Goal: Transaction & Acquisition: Book appointment/travel/reservation

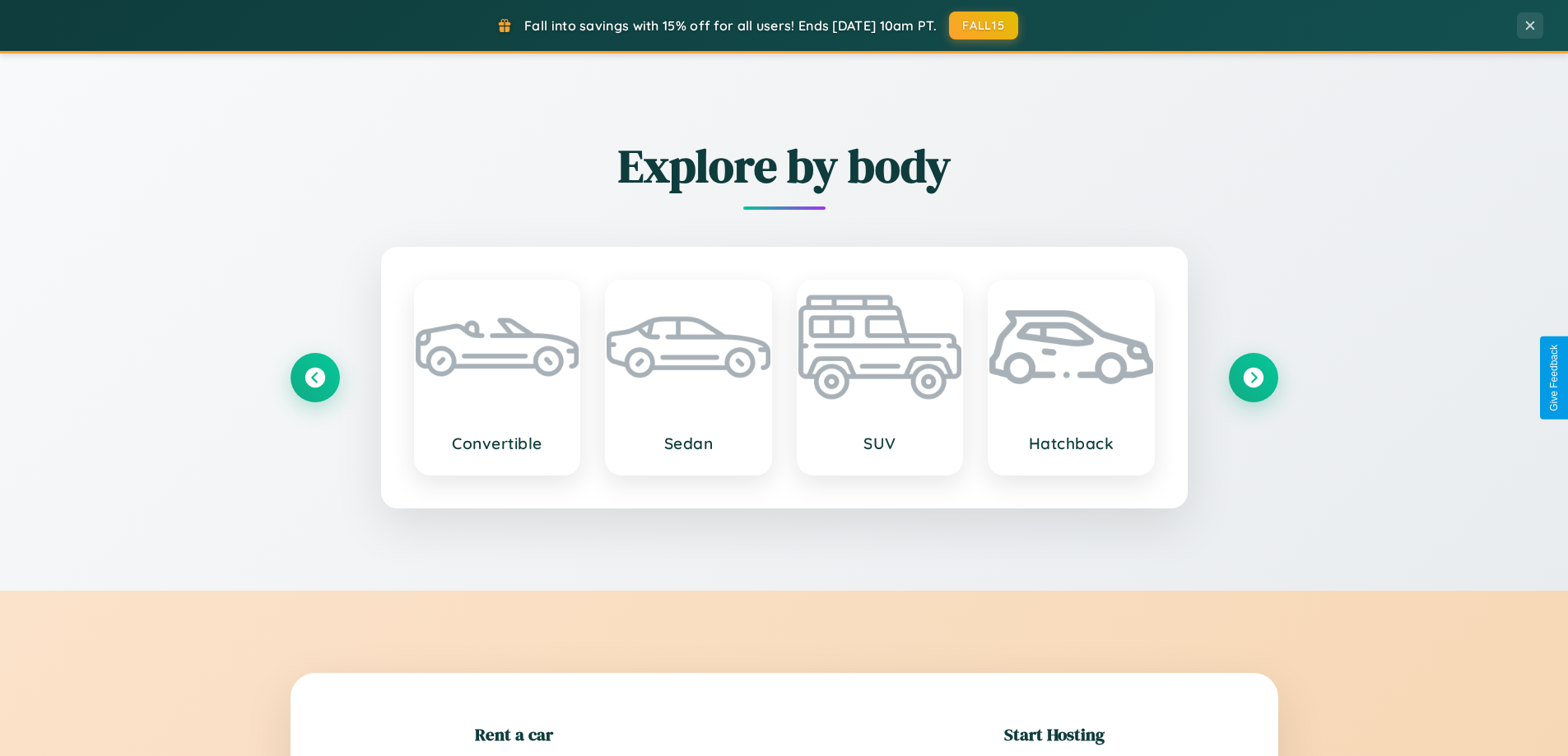
scroll to position [356, 0]
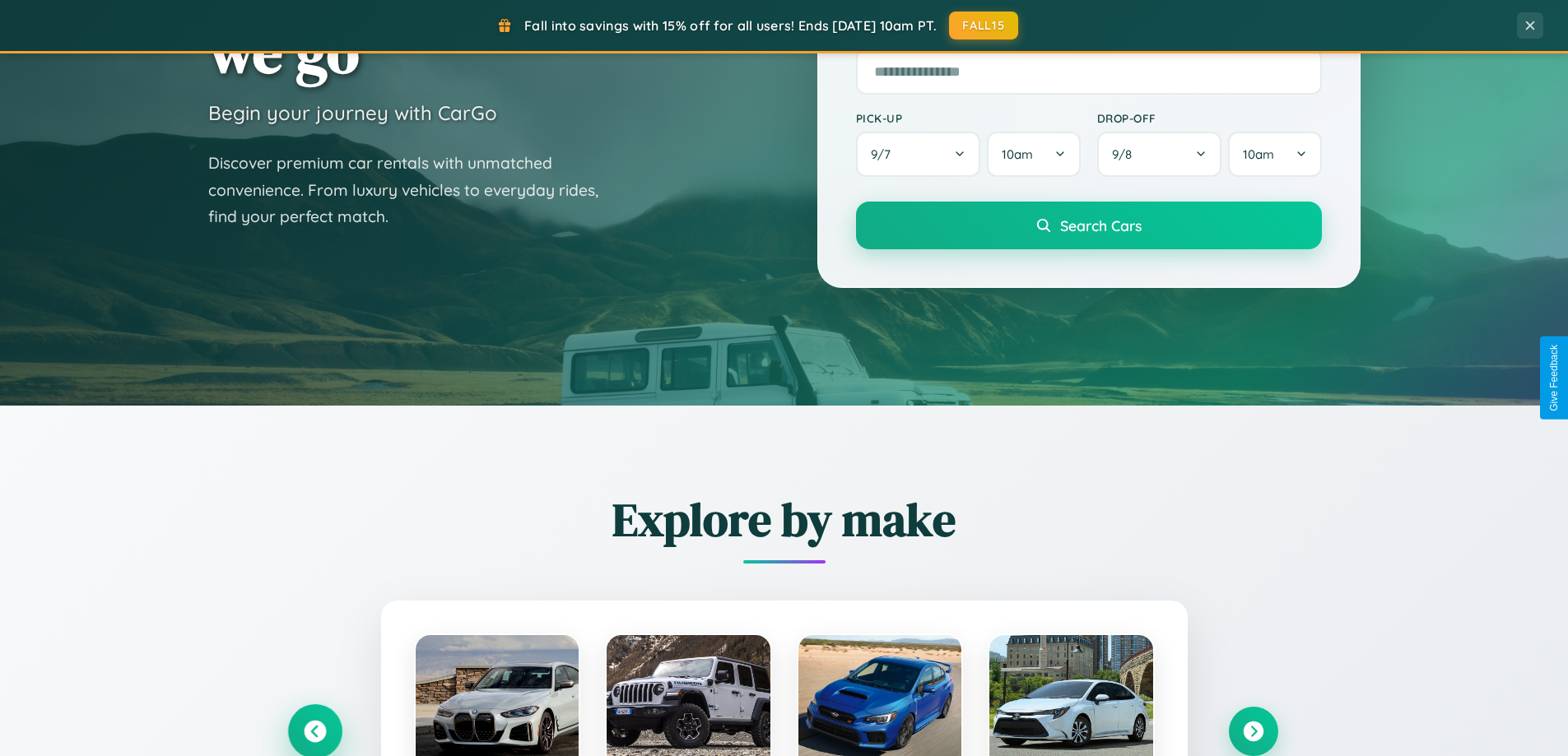
click at [314, 731] on icon at bounding box center [315, 731] width 22 height 22
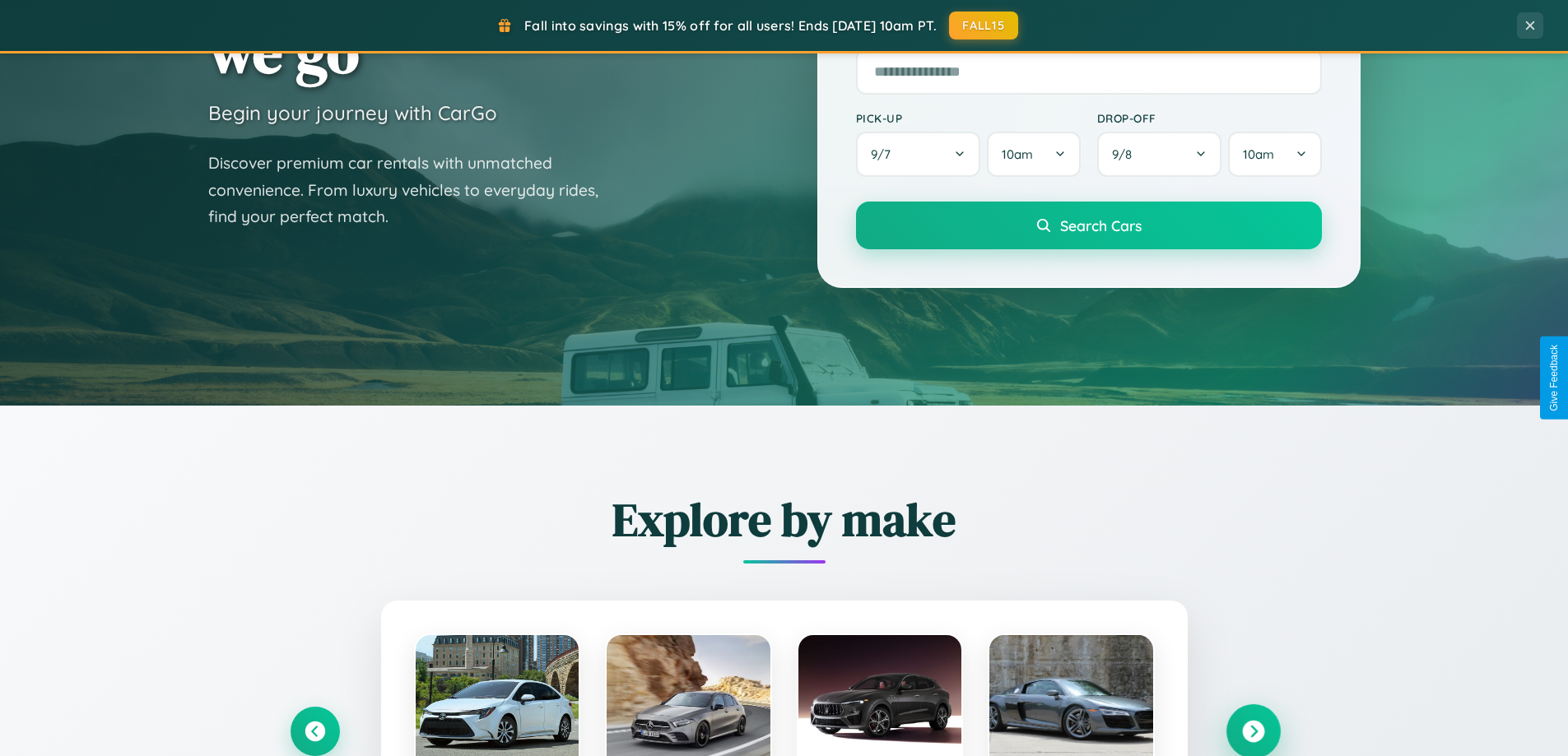
click at [1253, 731] on icon at bounding box center [1253, 731] width 22 height 22
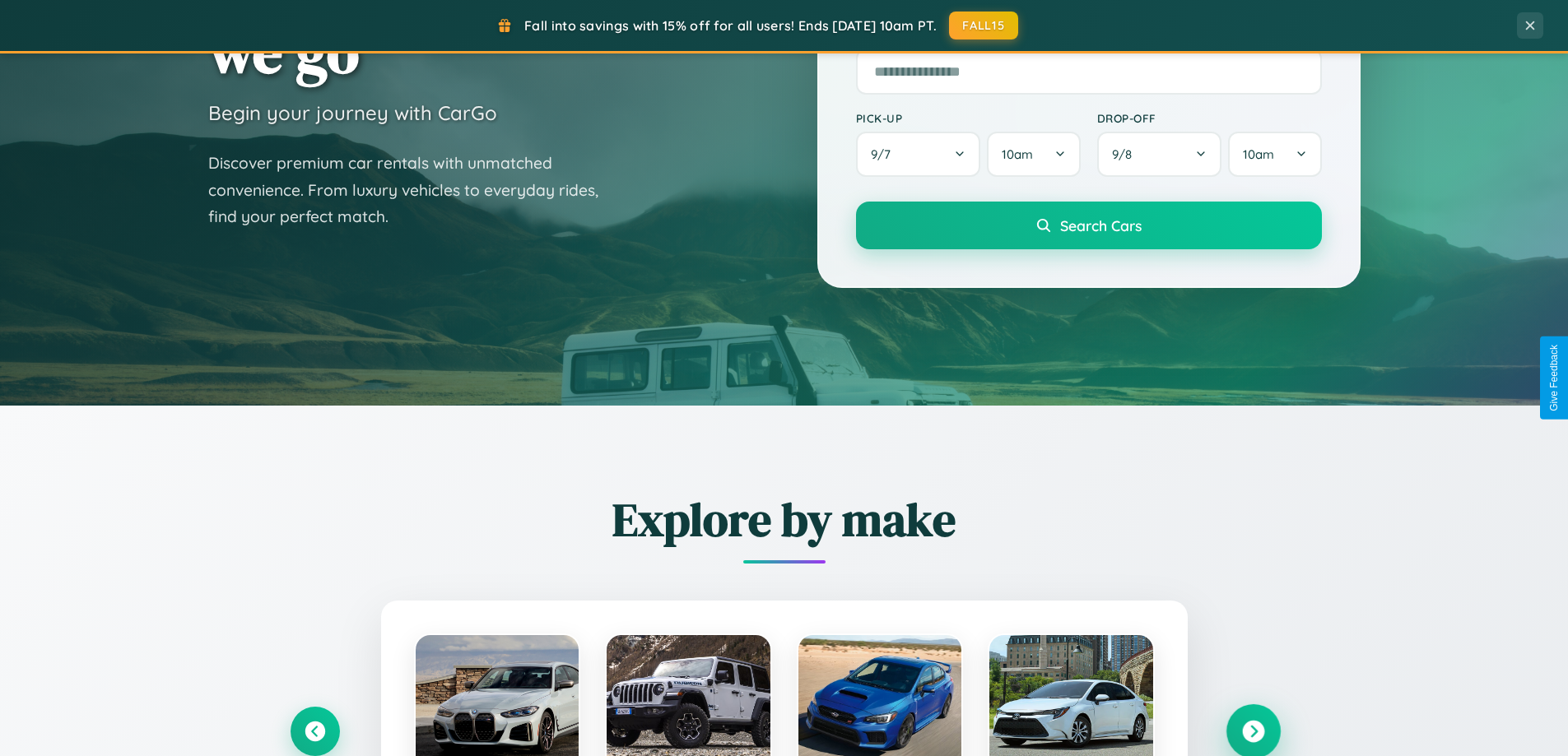
scroll to position [2643, 0]
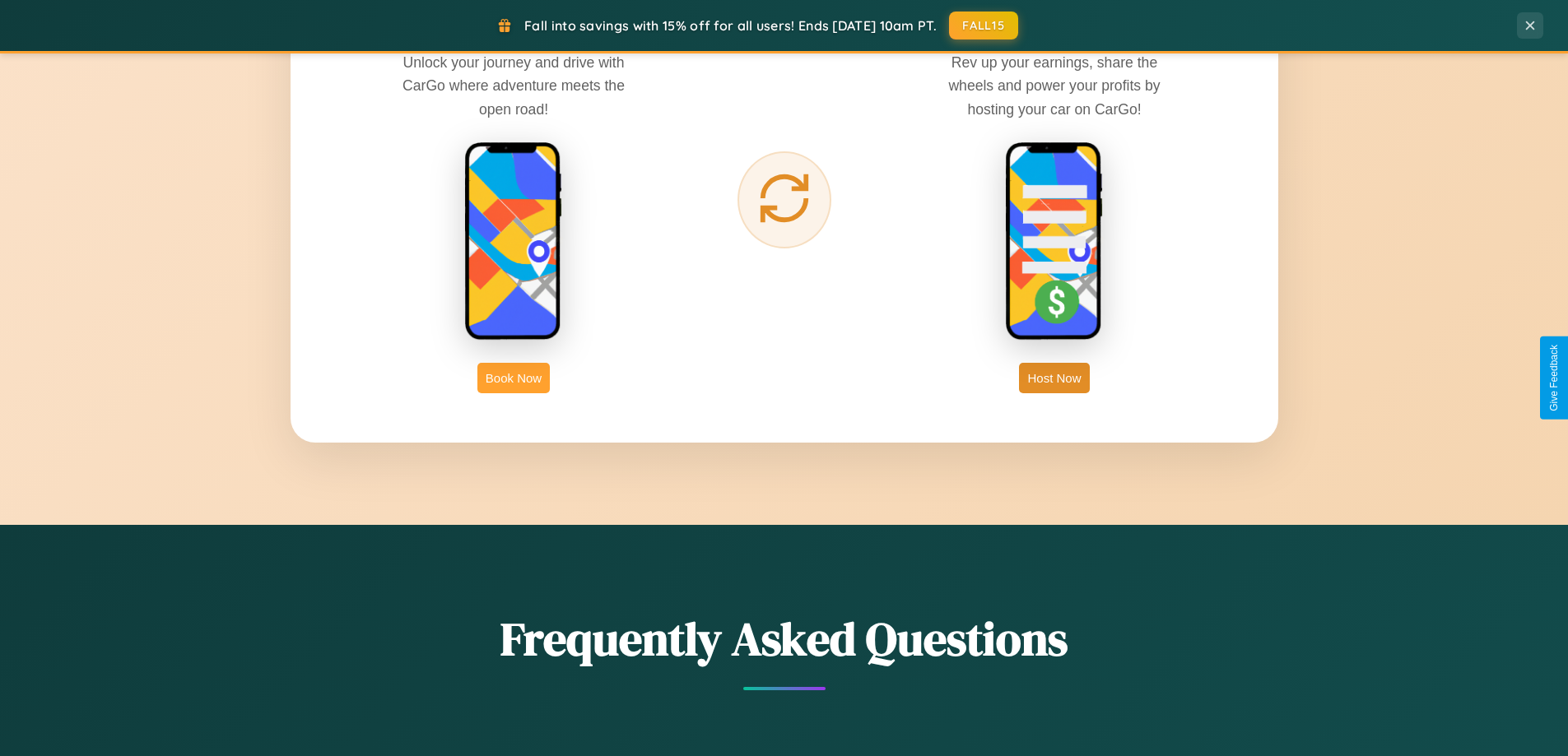
click at [513, 378] on button "Book Now" at bounding box center [513, 378] width 72 height 30
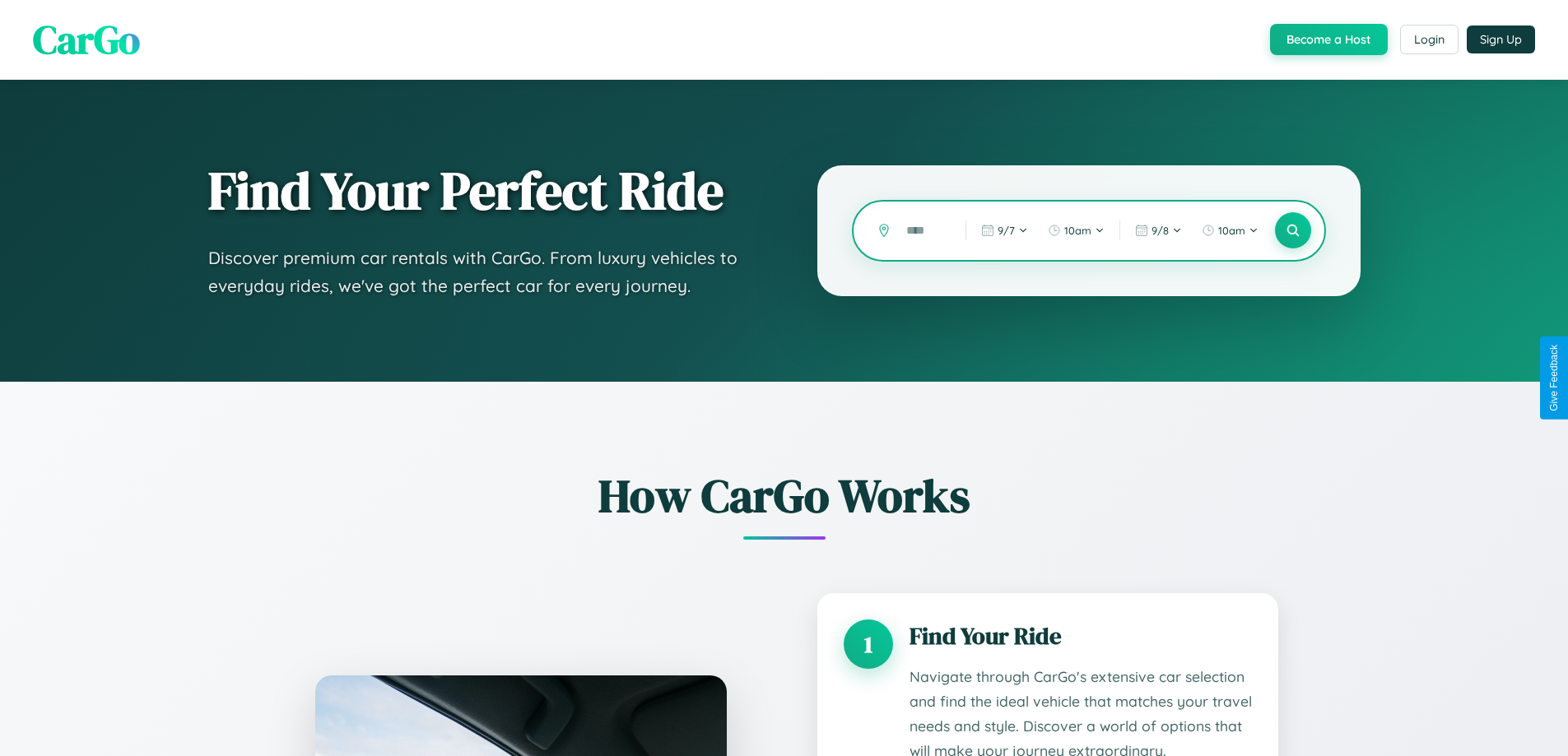
click at [923, 230] on input "text" at bounding box center [923, 231] width 51 height 29
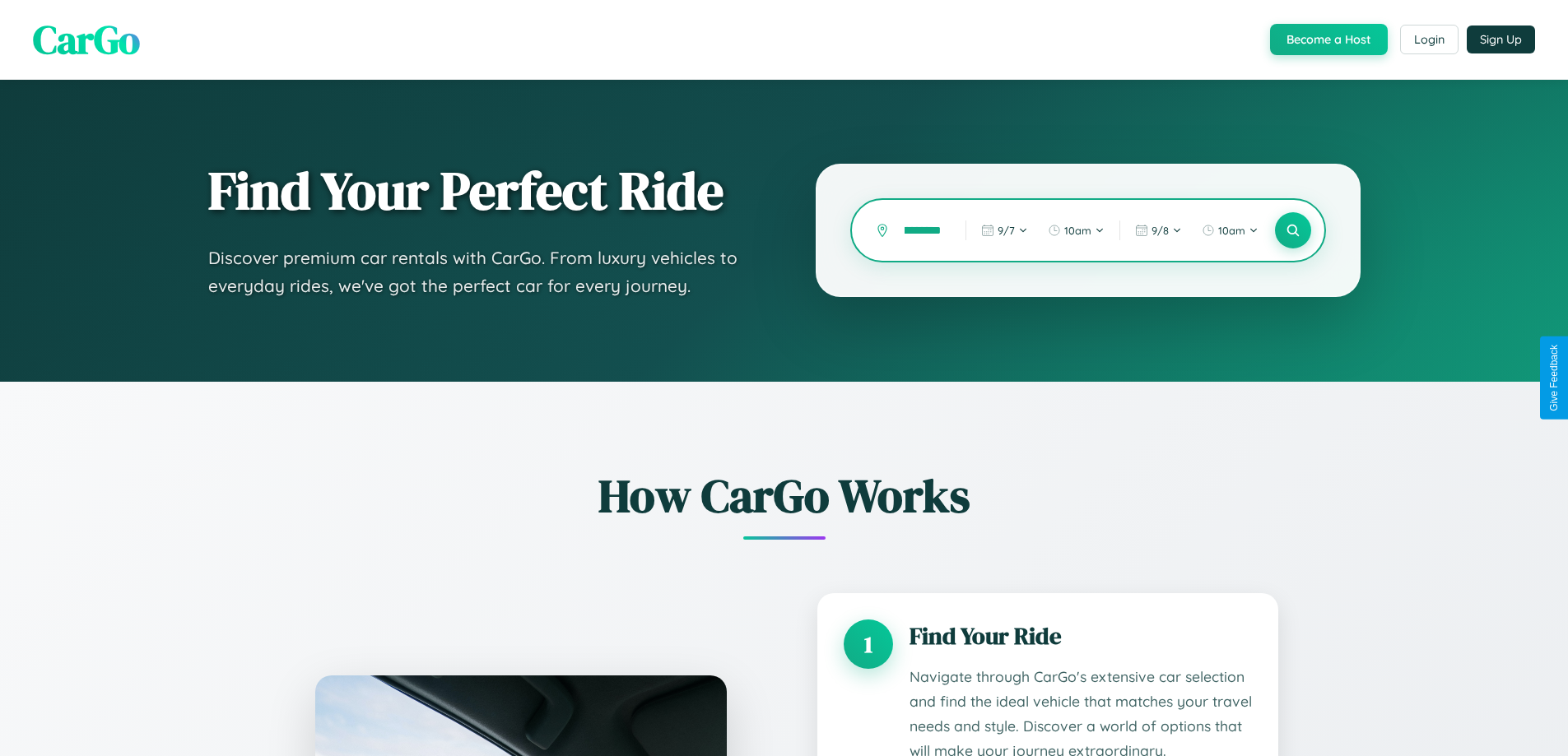
scroll to position [0, 42]
type input "**********"
click at [1292, 230] on icon at bounding box center [1293, 230] width 15 height 15
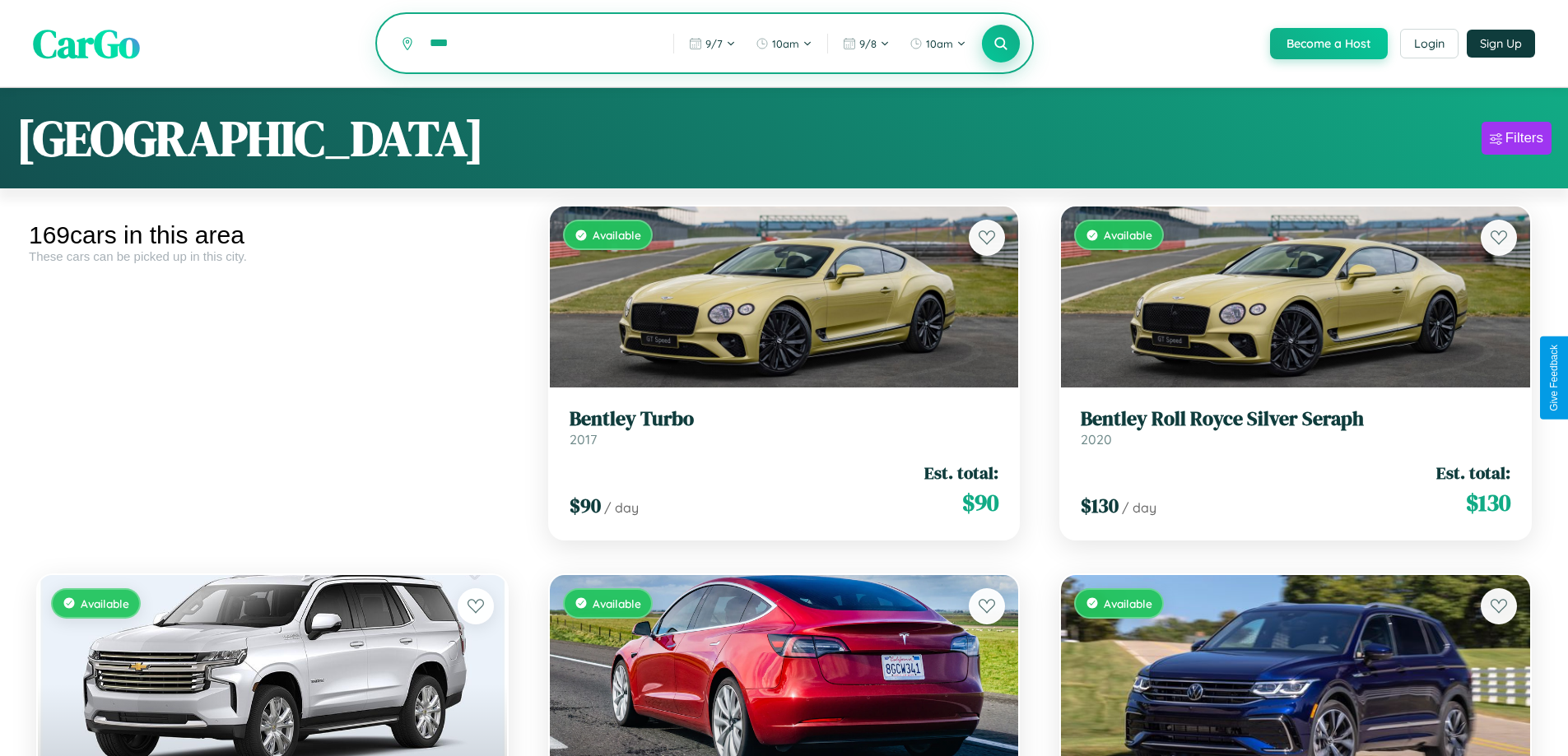
type input "****"
click at [1000, 44] on icon at bounding box center [1001, 43] width 15 height 15
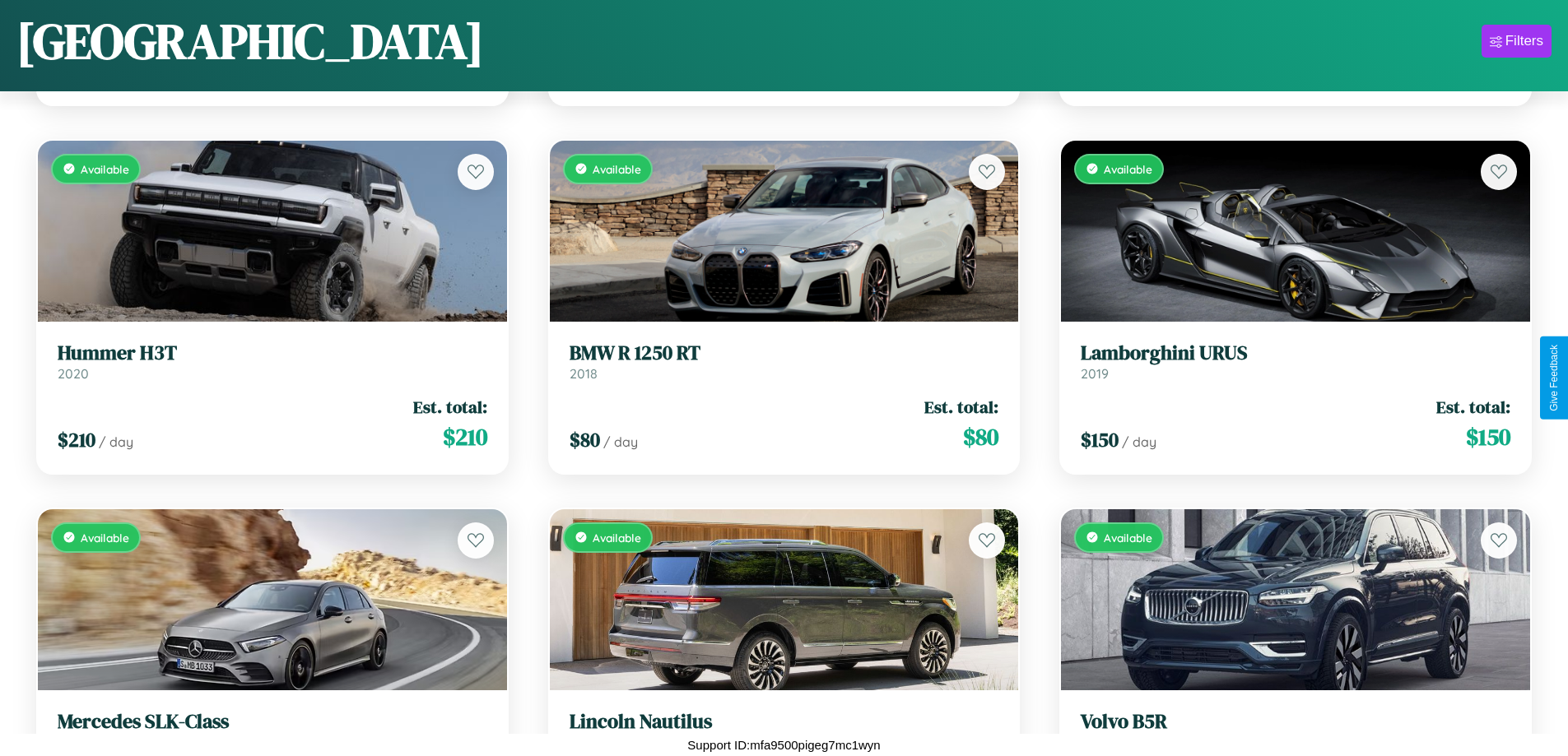
scroll to position [19384, 0]
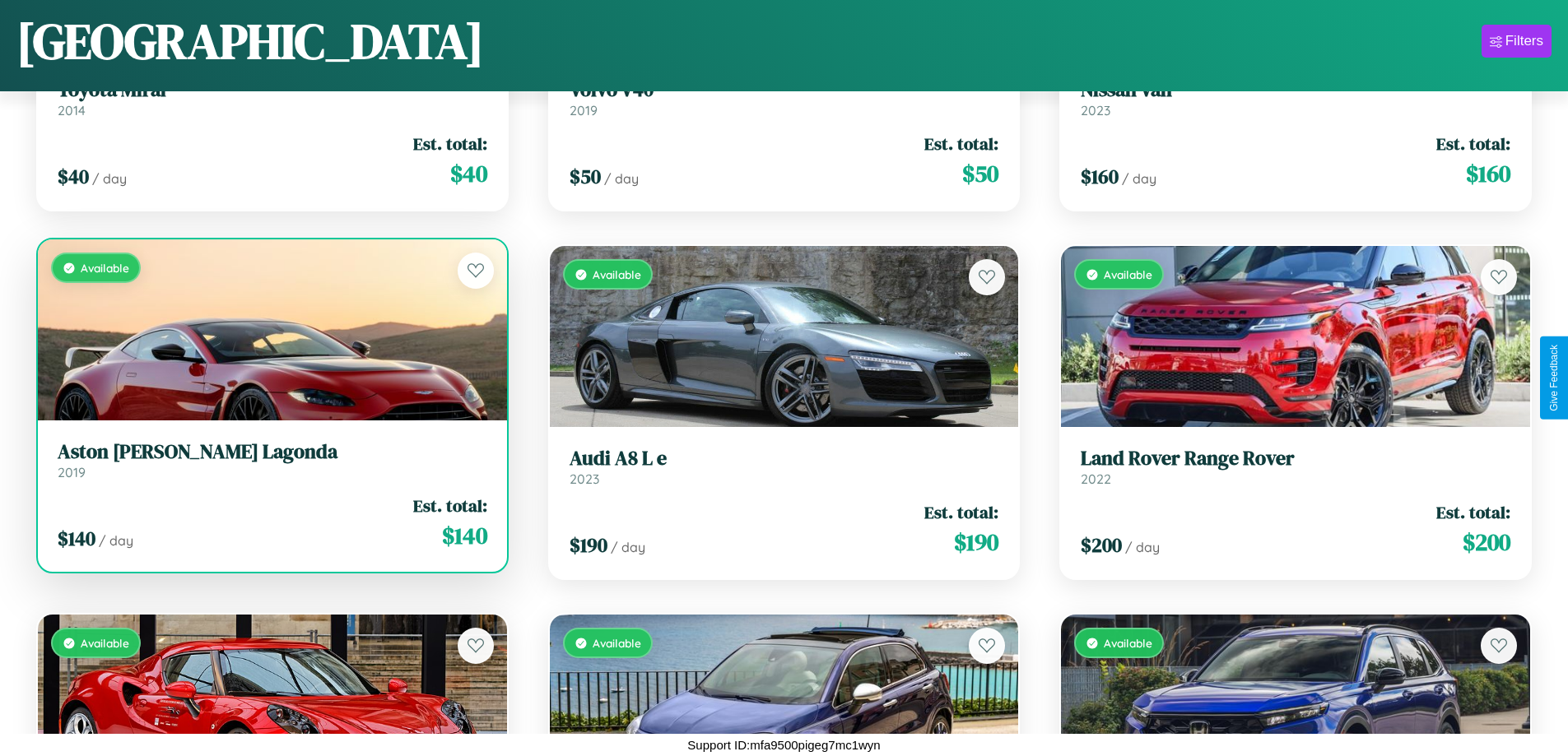
click at [270, 461] on h3 "Aston Martin Lagonda" at bounding box center [272, 452] width 429 height 24
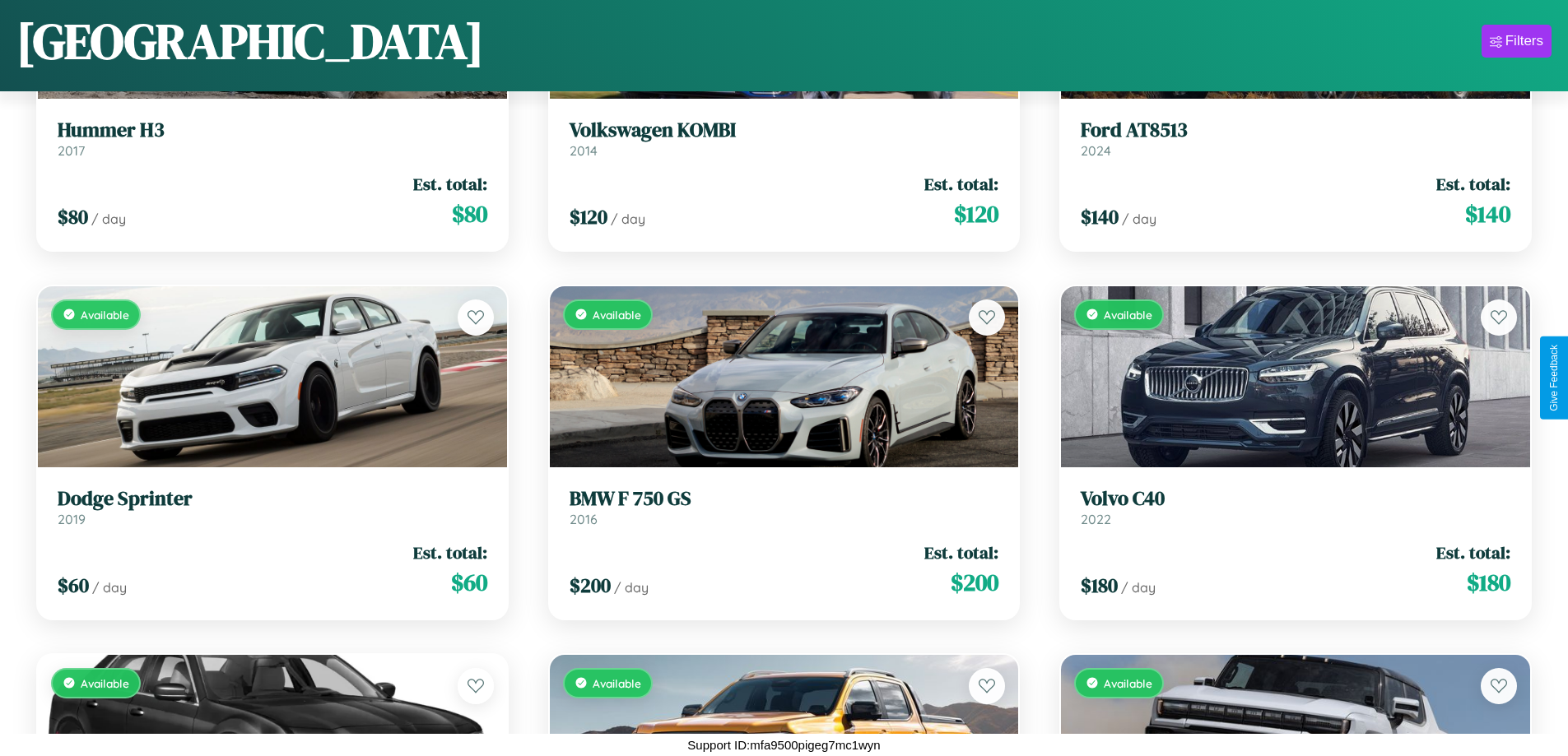
scroll to position [17543, 0]
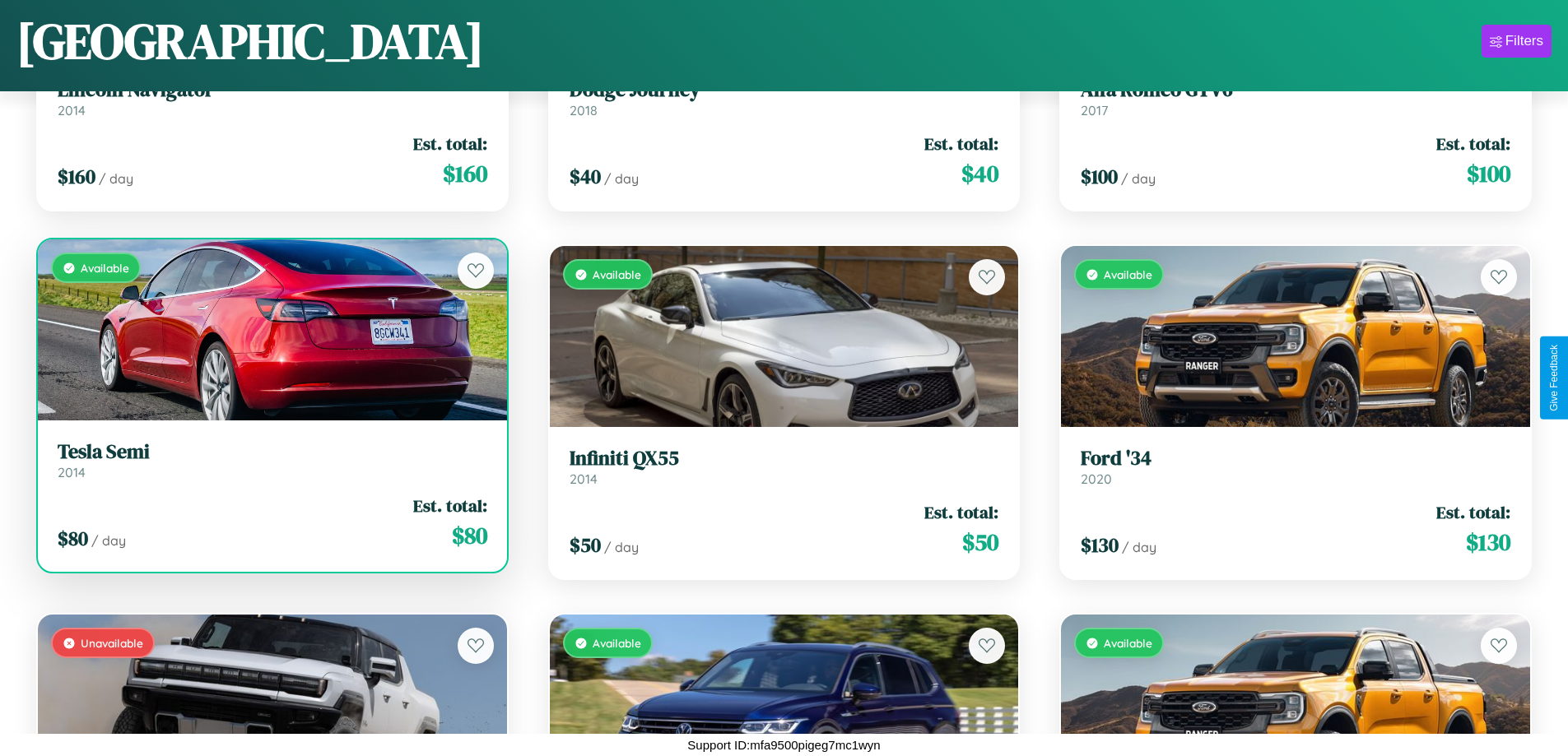
click at [270, 461] on h3 "Tesla Semi" at bounding box center [272, 452] width 429 height 24
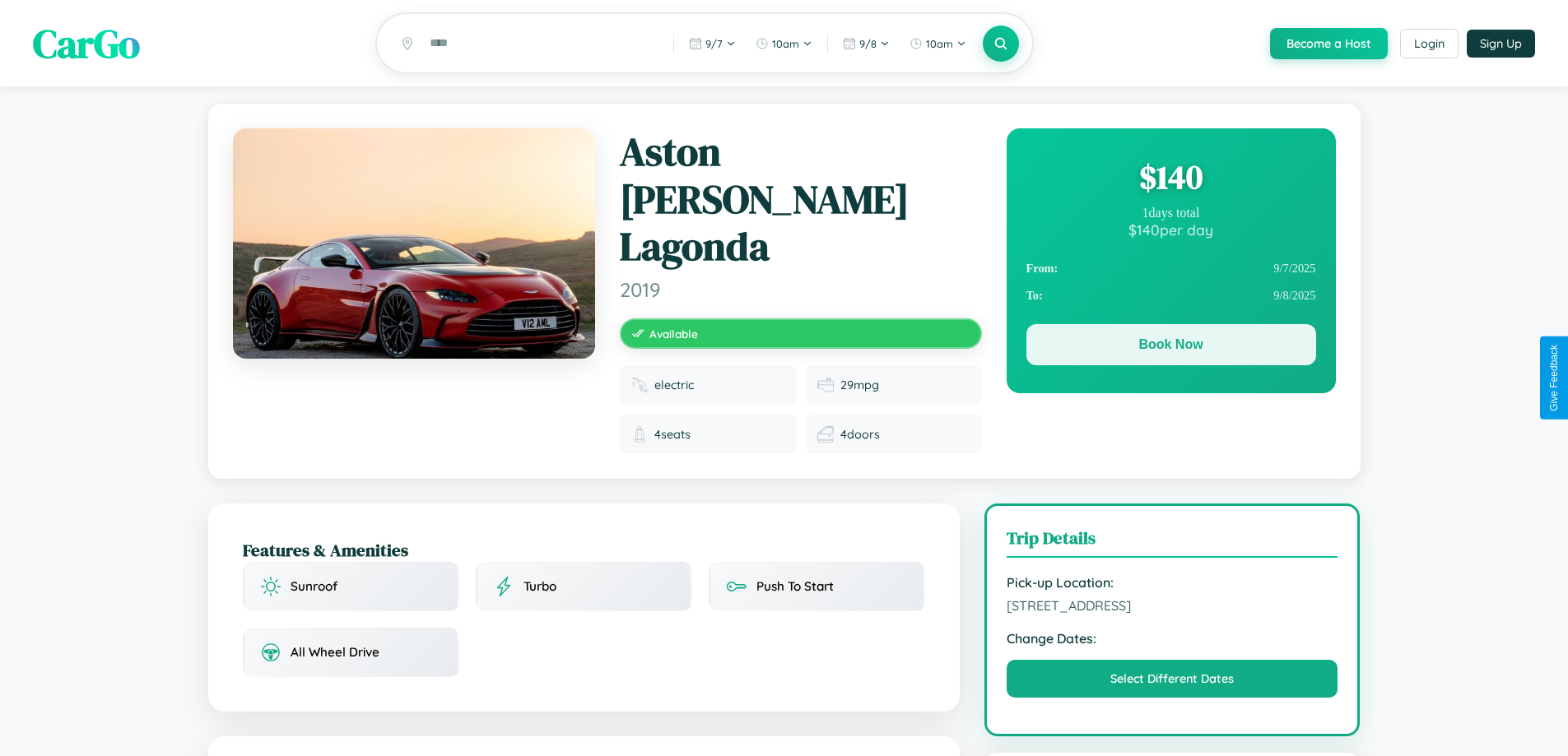
click at [1171, 347] on button "Book Now" at bounding box center [1172, 345] width 290 height 41
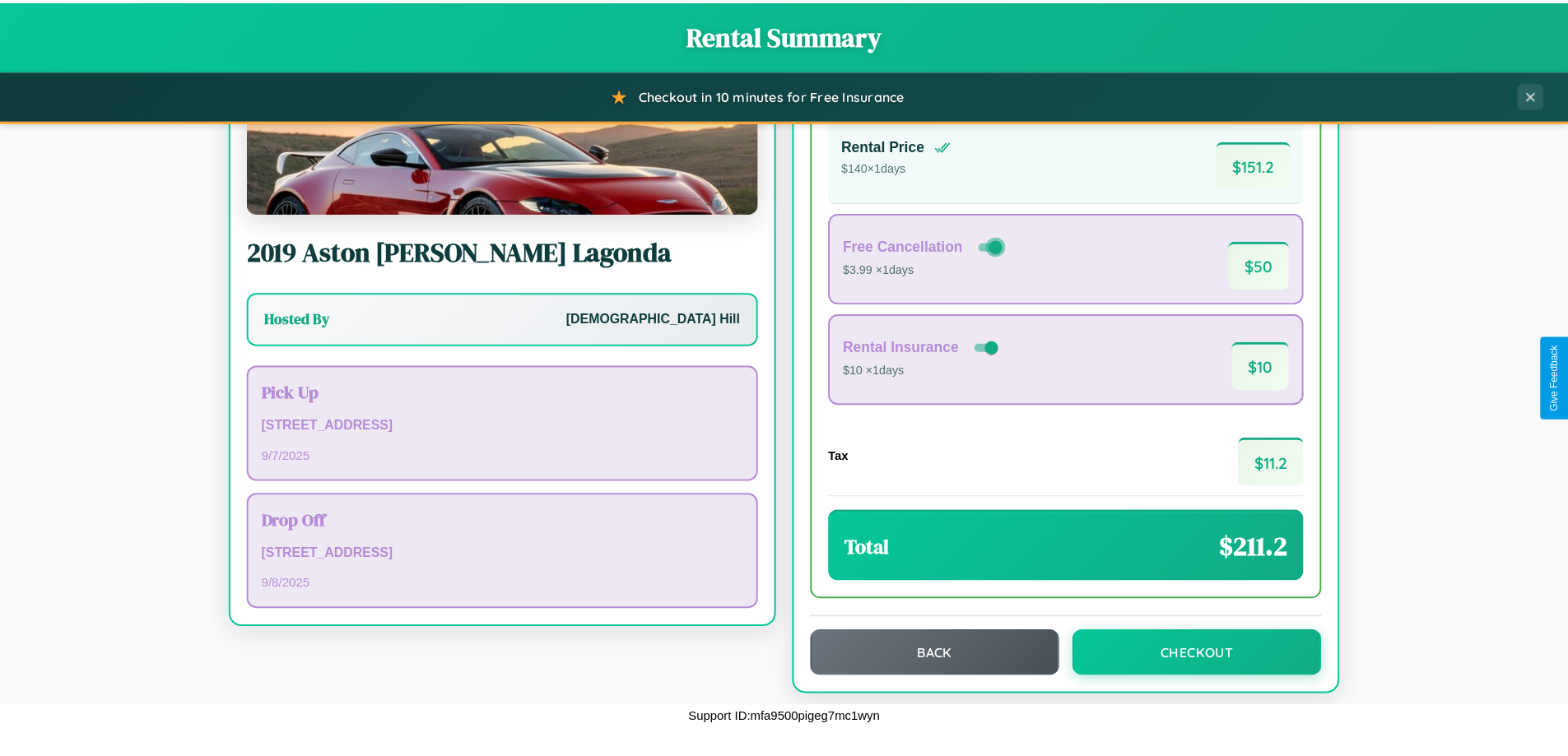
scroll to position [113, 0]
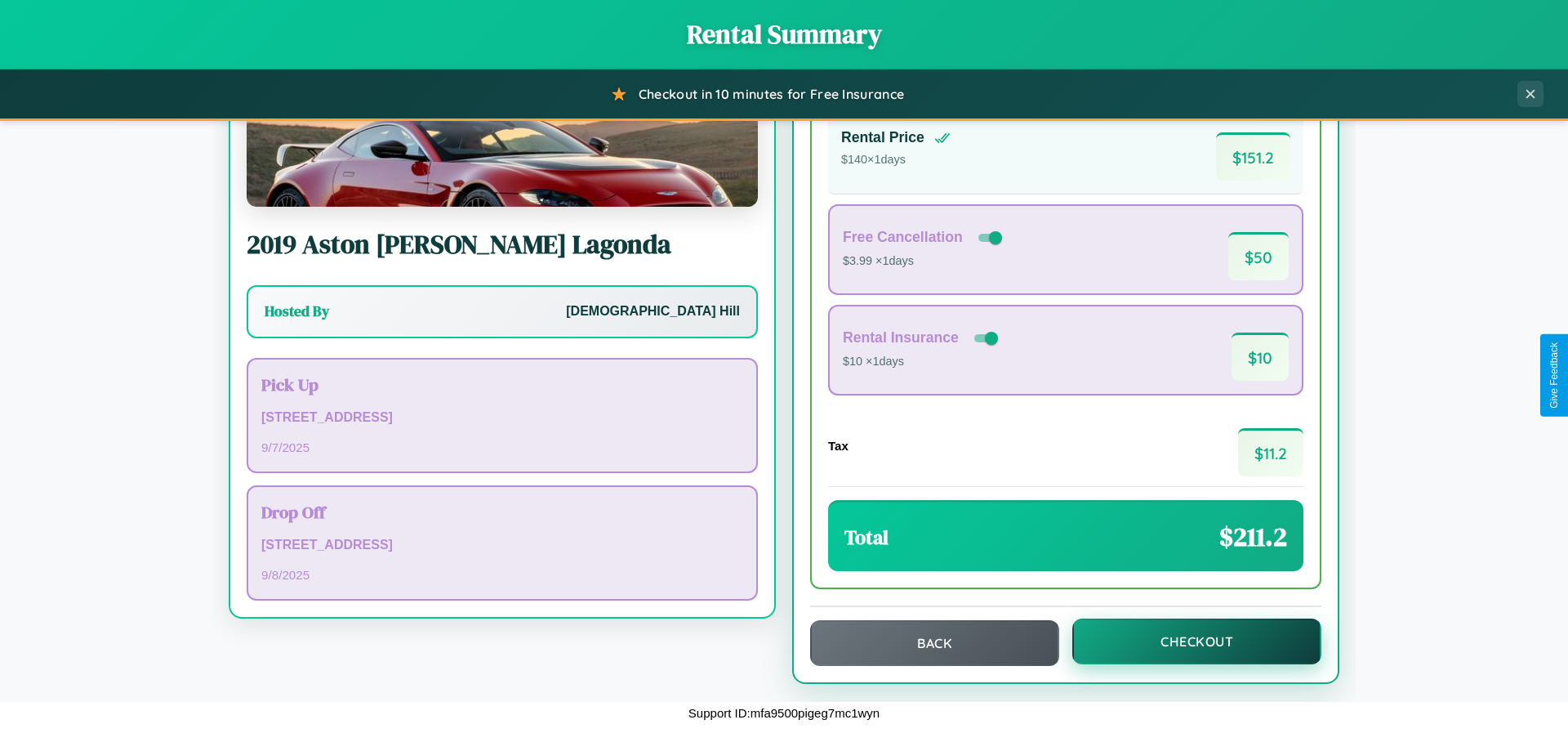
click at [1186, 642] on button "Checkout" at bounding box center [1197, 641] width 249 height 45
